Goal: Navigation & Orientation: Go to known website

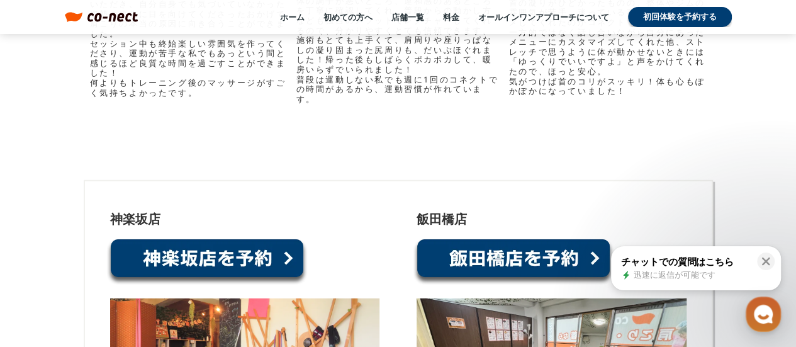
scroll to position [6542, 0]
